Goal: Task Accomplishment & Management: Manage account settings

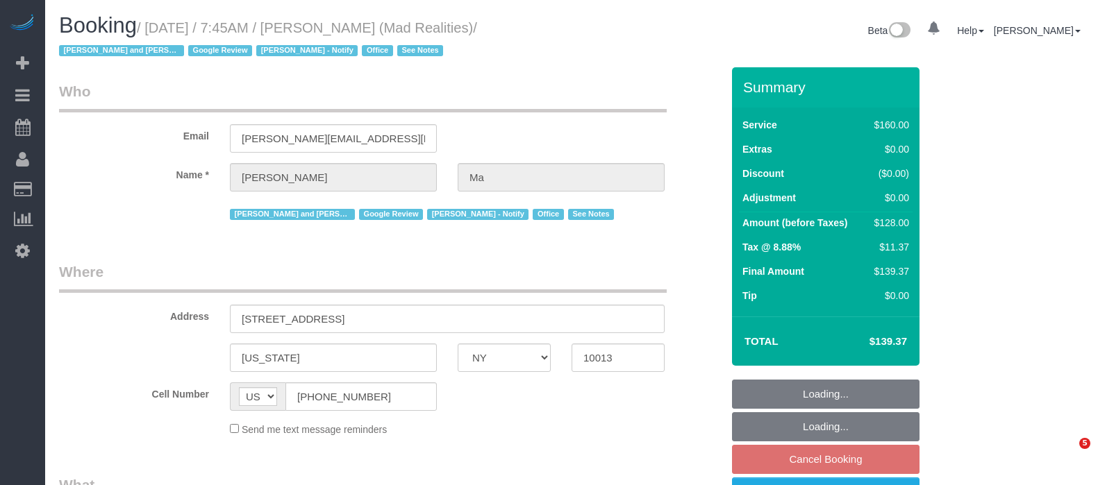
select select "NY"
select select "object:822"
select select "number:89"
select select "number:90"
select select "number:15"
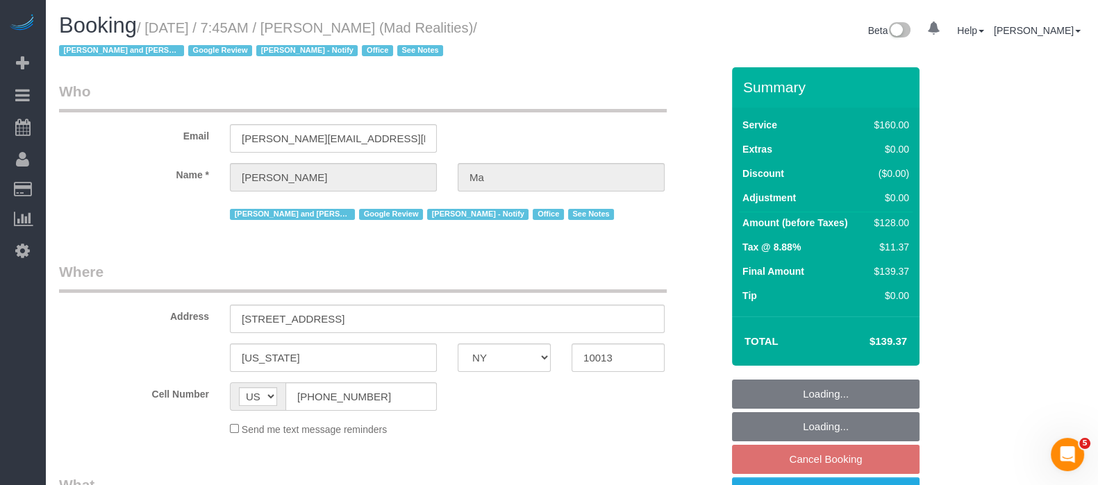
select select "number:7"
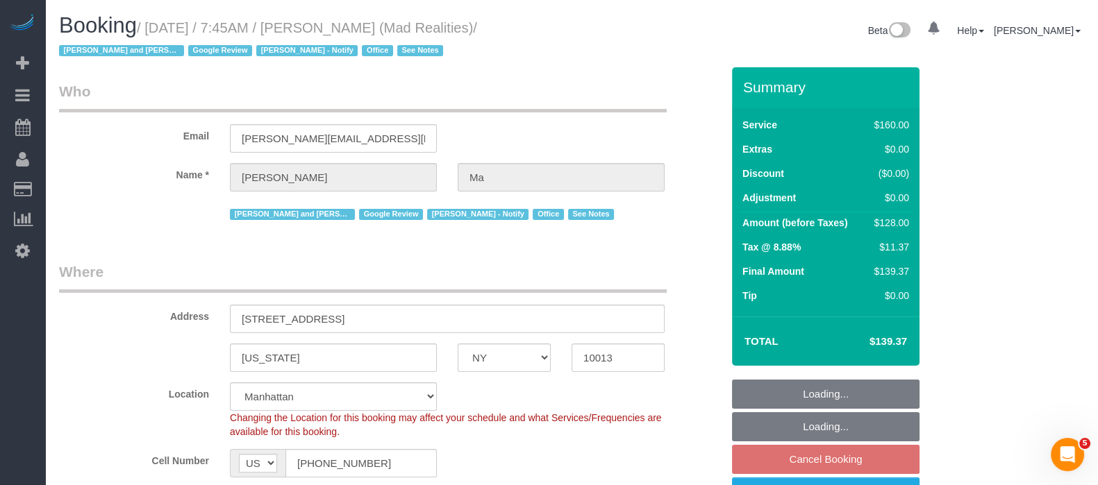
select select "string:stripe-pm_1PsB1j4VGloSiKo7cb06islp"
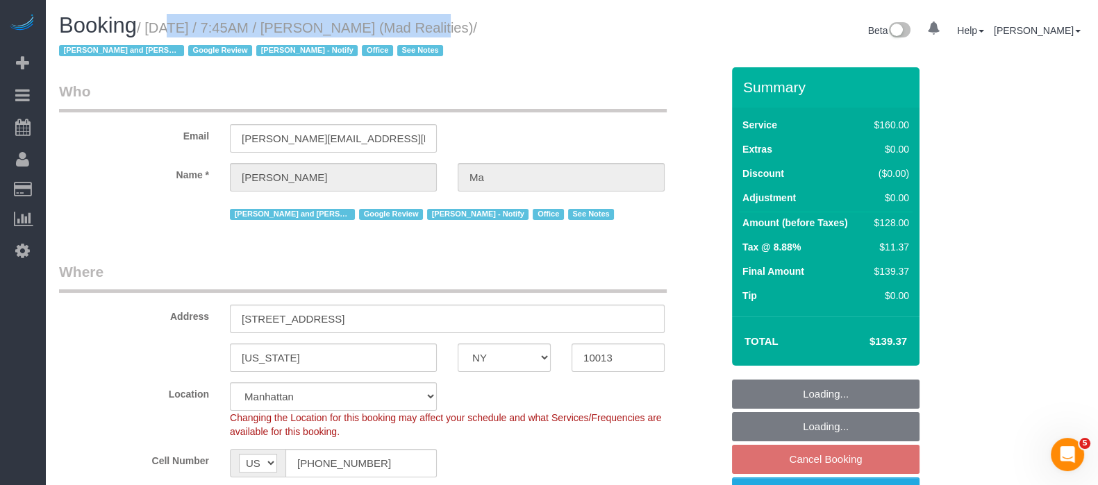
select select "object:1522"
drag, startPoint x: 146, startPoint y: 27, endPoint x: 404, endPoint y: 28, distance: 258.3
click at [404, 28] on small "/ [DATE] / 7:45AM / [PERSON_NAME] (Mad Realities) / [PERSON_NAME] and Amidatou …" at bounding box center [268, 39] width 418 height 39
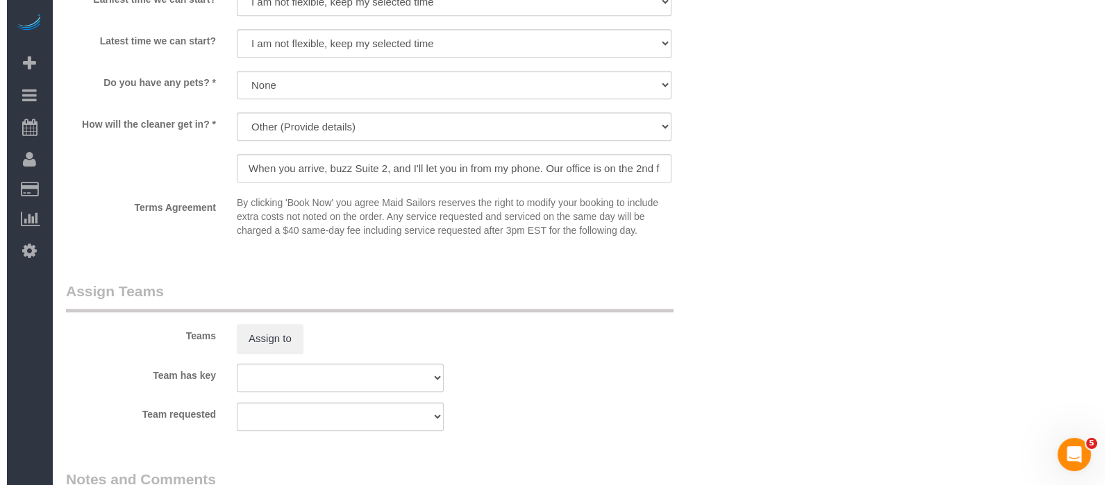
scroll to position [1649, 0]
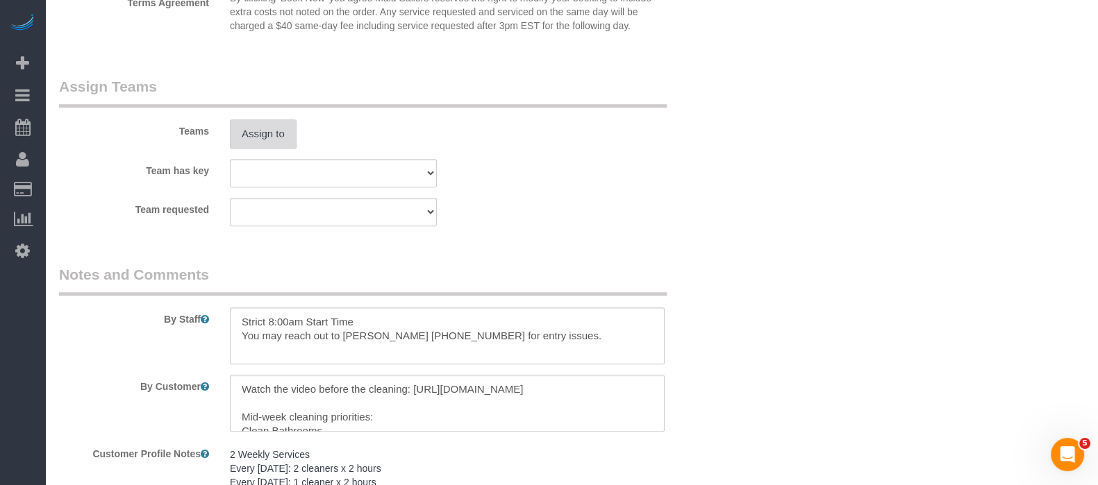
click at [258, 135] on button "Assign to" at bounding box center [263, 133] width 67 height 29
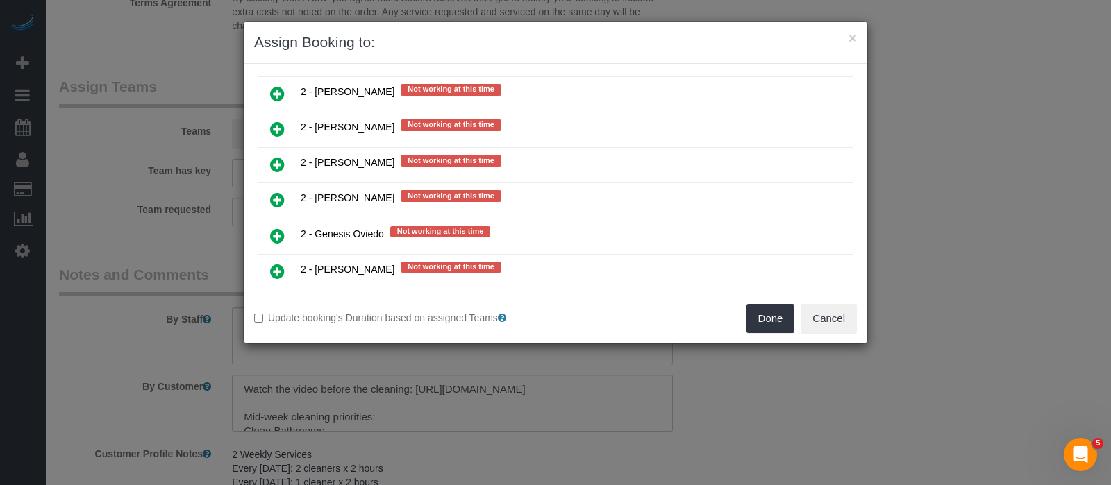
scroll to position [1823, 0]
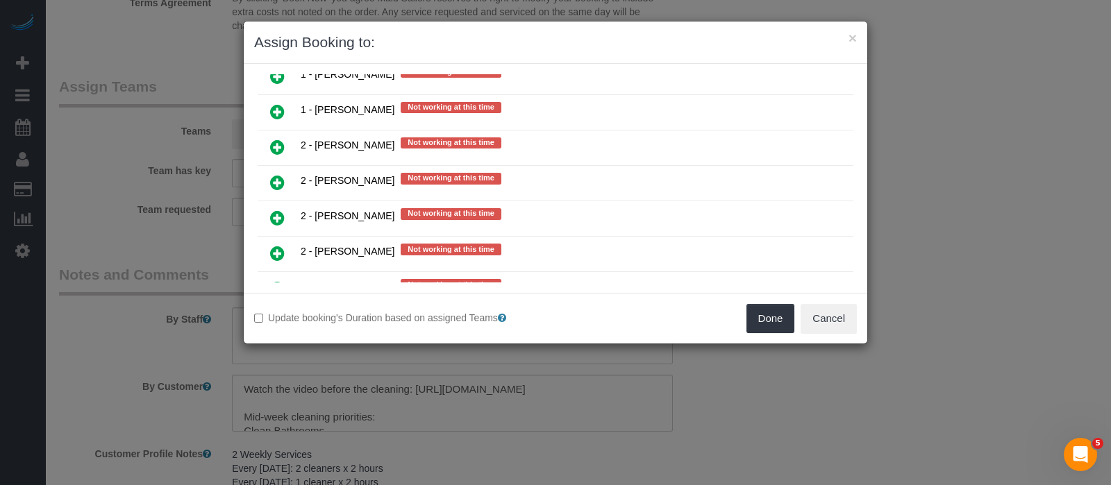
click at [274, 317] on icon at bounding box center [277, 325] width 15 height 17
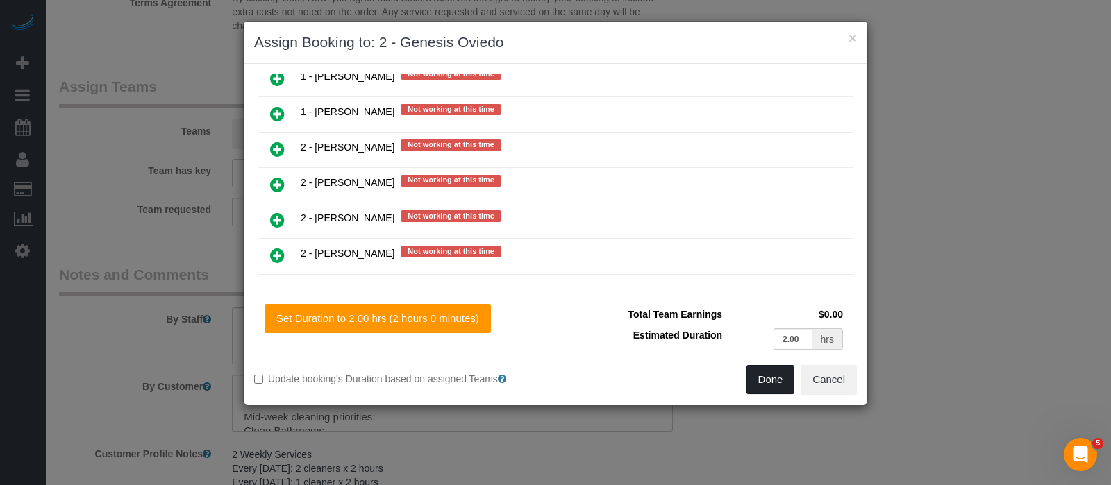
click at [762, 380] on button "Done" at bounding box center [770, 379] width 49 height 29
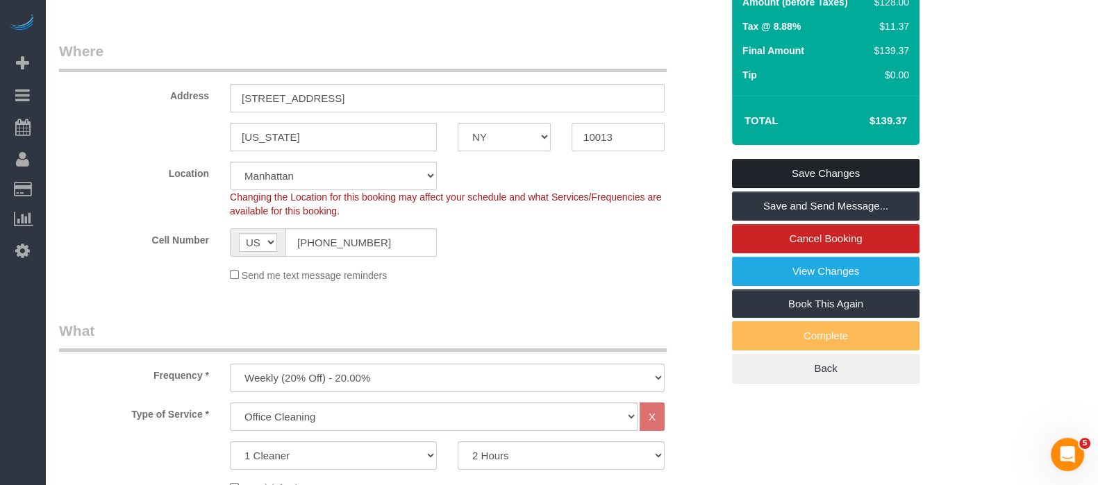
scroll to position [173, 0]
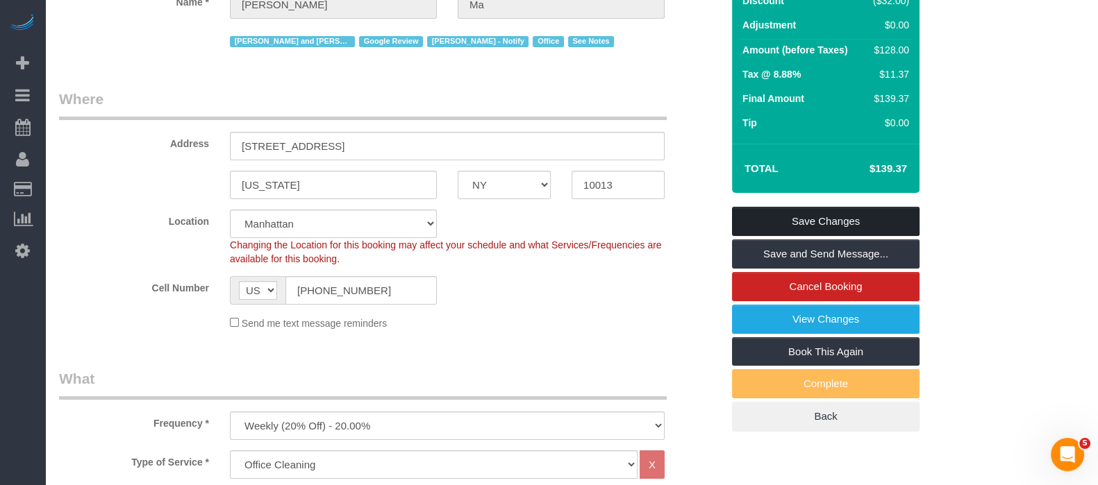
drag, startPoint x: 841, startPoint y: 217, endPoint x: 833, endPoint y: 212, distance: 9.3
click at [842, 217] on link "Save Changes" at bounding box center [825, 221] width 187 height 29
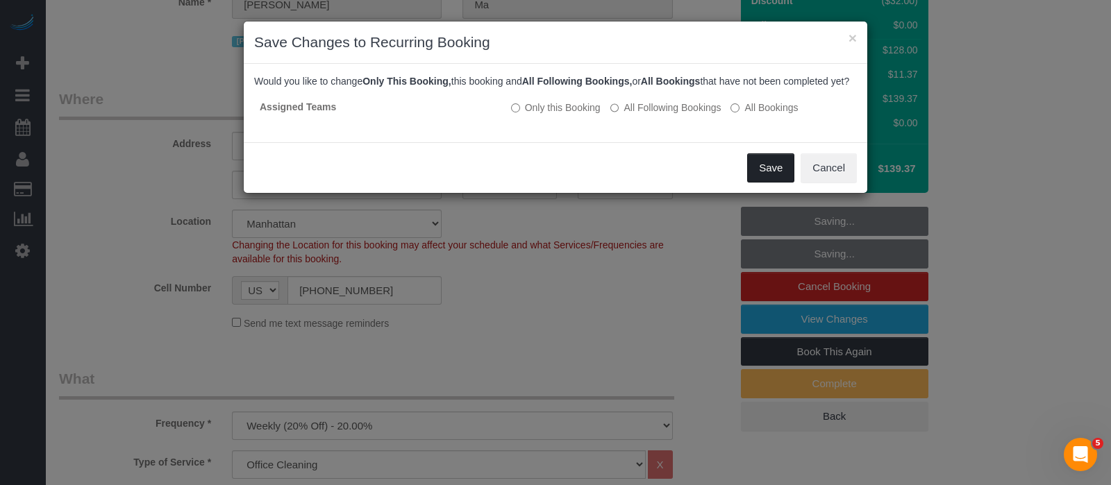
drag, startPoint x: 767, startPoint y: 186, endPoint x: 1059, endPoint y: 258, distance: 300.3
click at [767, 183] on button "Save" at bounding box center [770, 167] width 47 height 29
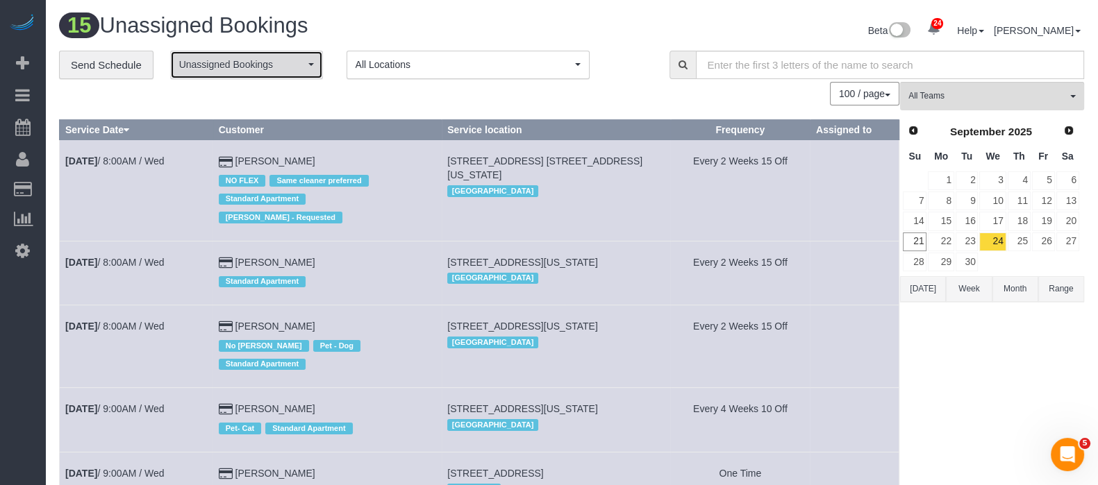
click at [294, 60] on span "Unassigned Bookings" at bounding box center [242, 65] width 126 height 14
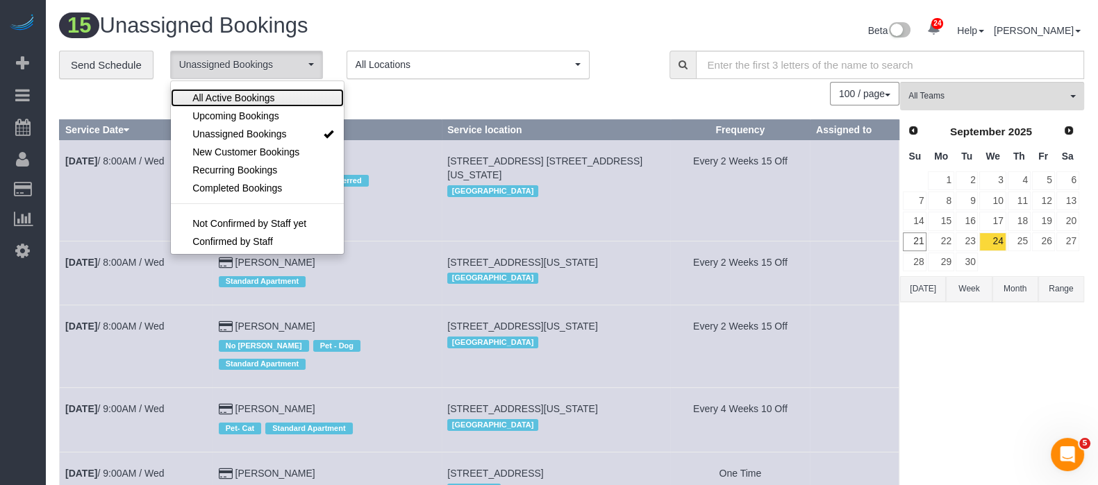
drag, startPoint x: 244, startPoint y: 97, endPoint x: 375, endPoint y: 95, distance: 131.2
click at [244, 96] on span "All Active Bookings" at bounding box center [233, 98] width 82 height 14
click at [386, 96] on div "100 / page 10 / page 20 / page 30 / page 40 / page 50 / page 100 / page" at bounding box center [479, 94] width 840 height 24
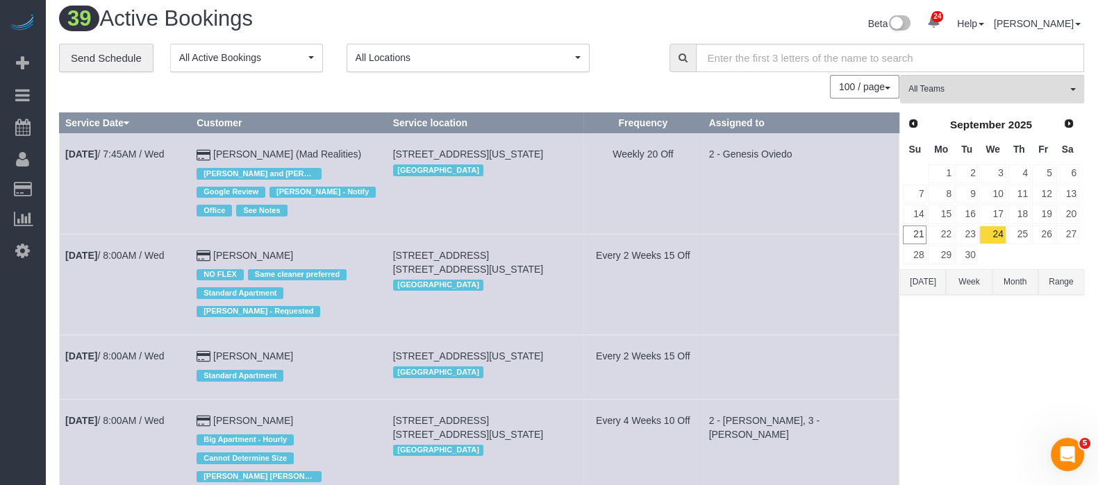
scroll to position [0, 0]
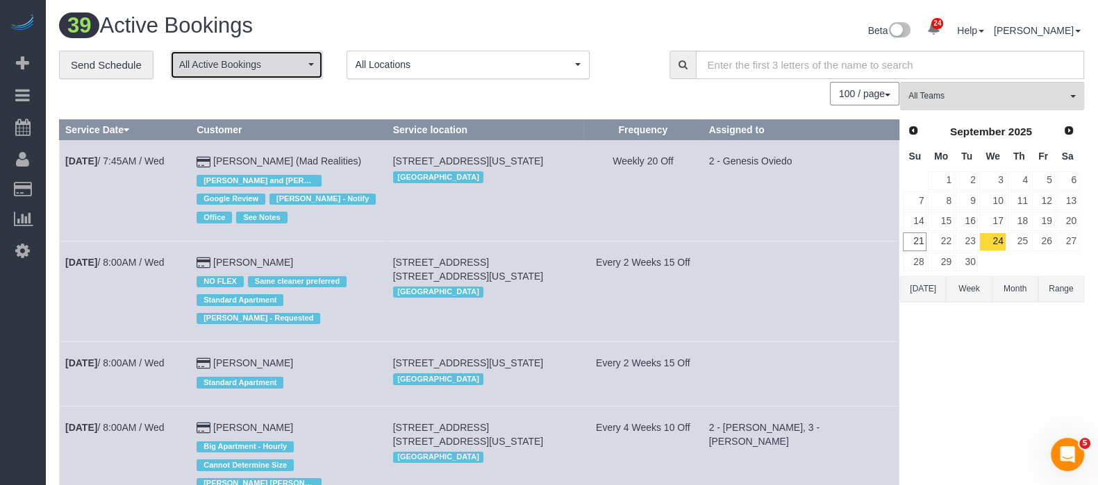
click at [301, 62] on span "All Active Bookings" at bounding box center [242, 65] width 126 height 14
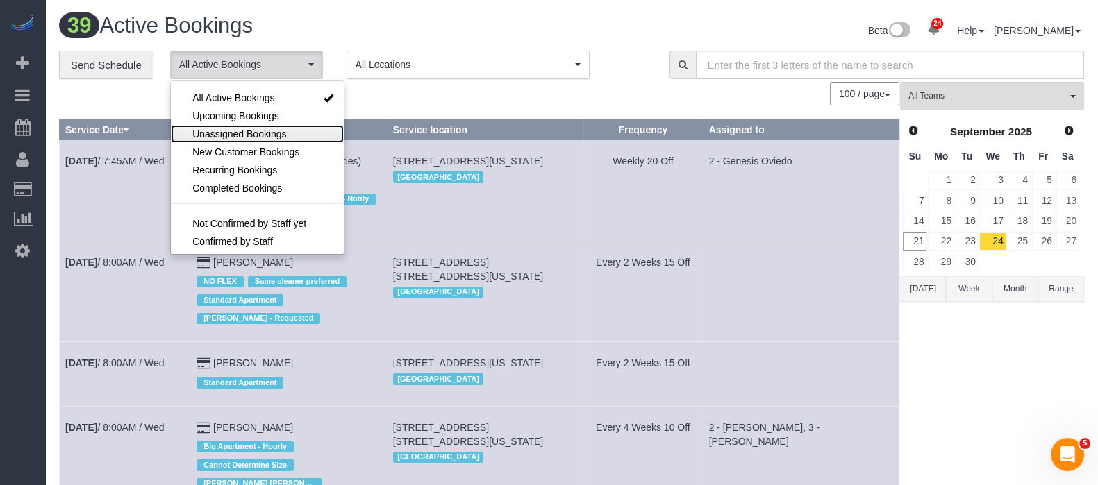
click at [261, 127] on span "Unassigned Bookings" at bounding box center [239, 134] width 94 height 14
select select "**********"
click at [417, 103] on div "100 / page 10 / page 20 / page 30 / page 40 / page 50 / page 100 / page" at bounding box center [479, 94] width 840 height 24
